Goal: Task Accomplishment & Management: Use online tool/utility

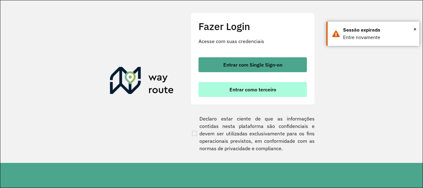
click at [240, 86] on button "Entrar como terceiro" at bounding box center [252, 89] width 108 height 15
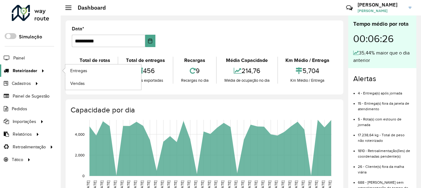
click at [24, 69] on span "Roteirizador" at bounding box center [25, 70] width 24 height 6
click at [95, 67] on link "Entregas" at bounding box center [103, 70] width 76 height 12
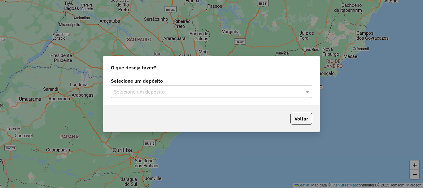
click at [213, 88] on input "text" at bounding box center [205, 91] width 183 height 7
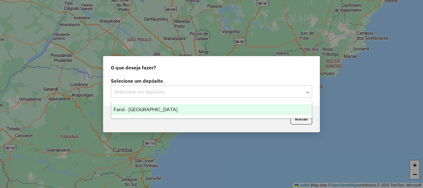
click at [198, 105] on div "Farid - [GEOGRAPHIC_DATA]" at bounding box center [211, 109] width 200 height 11
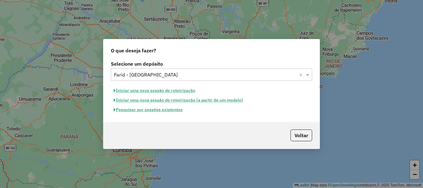
click at [157, 109] on button "Pesquisar por sessões existentes" at bounding box center [148, 110] width 75 height 10
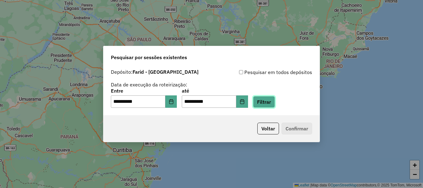
click at [274, 104] on button "Filtrar" at bounding box center [264, 102] width 22 height 12
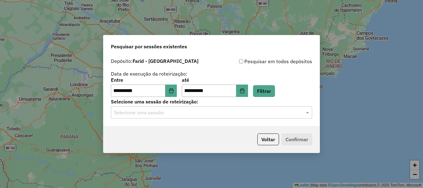
click at [178, 114] on input "text" at bounding box center [205, 112] width 183 height 7
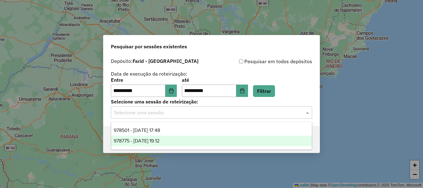
click at [153, 142] on span "978775 - 13/08/2025 19:12" at bounding box center [137, 140] width 46 height 5
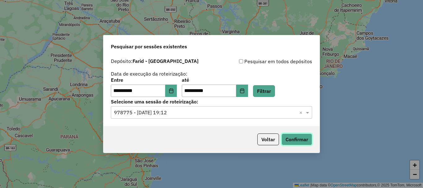
click at [290, 136] on button "Confirmar" at bounding box center [296, 139] width 31 height 12
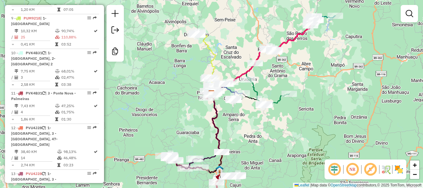
scroll to position [526, 0]
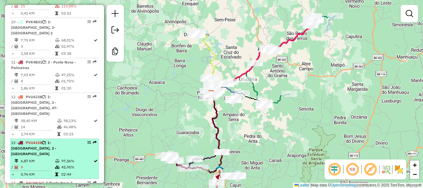
select select "**********"
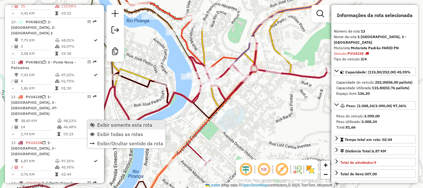
click at [131, 124] on span "Exibir somente esta rota" at bounding box center [124, 124] width 55 height 5
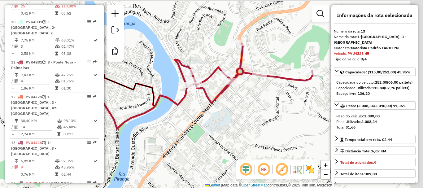
drag, startPoint x: 281, startPoint y: 133, endPoint x: 230, endPoint y: 140, distance: 50.9
click at [230, 140] on div "Janela de atendimento Grade de atendimento Capacidade Transportadoras Veículos …" at bounding box center [211, 94] width 423 height 188
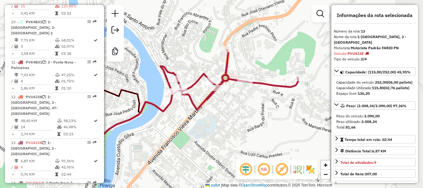
drag, startPoint x: 288, startPoint y: 135, endPoint x: 237, endPoint y: 125, distance: 52.1
click at [237, 125] on div "Janela de atendimento Grade de atendimento Capacidade Transportadoras Veículos …" at bounding box center [211, 94] width 423 height 188
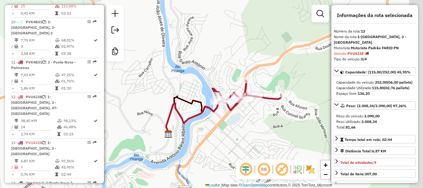
drag, startPoint x: 296, startPoint y: 110, endPoint x: 267, endPoint y: 118, distance: 30.1
click at [267, 118] on div "Janela de atendimento Grade de atendimento Capacidade Transportadoras Veículos …" at bounding box center [211, 94] width 423 height 188
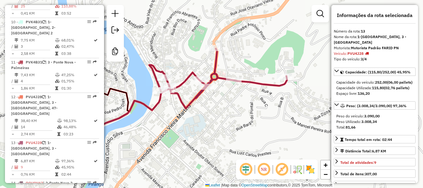
drag, startPoint x: 247, startPoint y: 108, endPoint x: 198, endPoint y: 140, distance: 58.3
click at [198, 140] on div "Janela de atendimento Grade de atendimento Capacidade Transportadoras Veículos …" at bounding box center [211, 94] width 423 height 188
